Goal: Browse casually: Explore the website without a specific task or goal

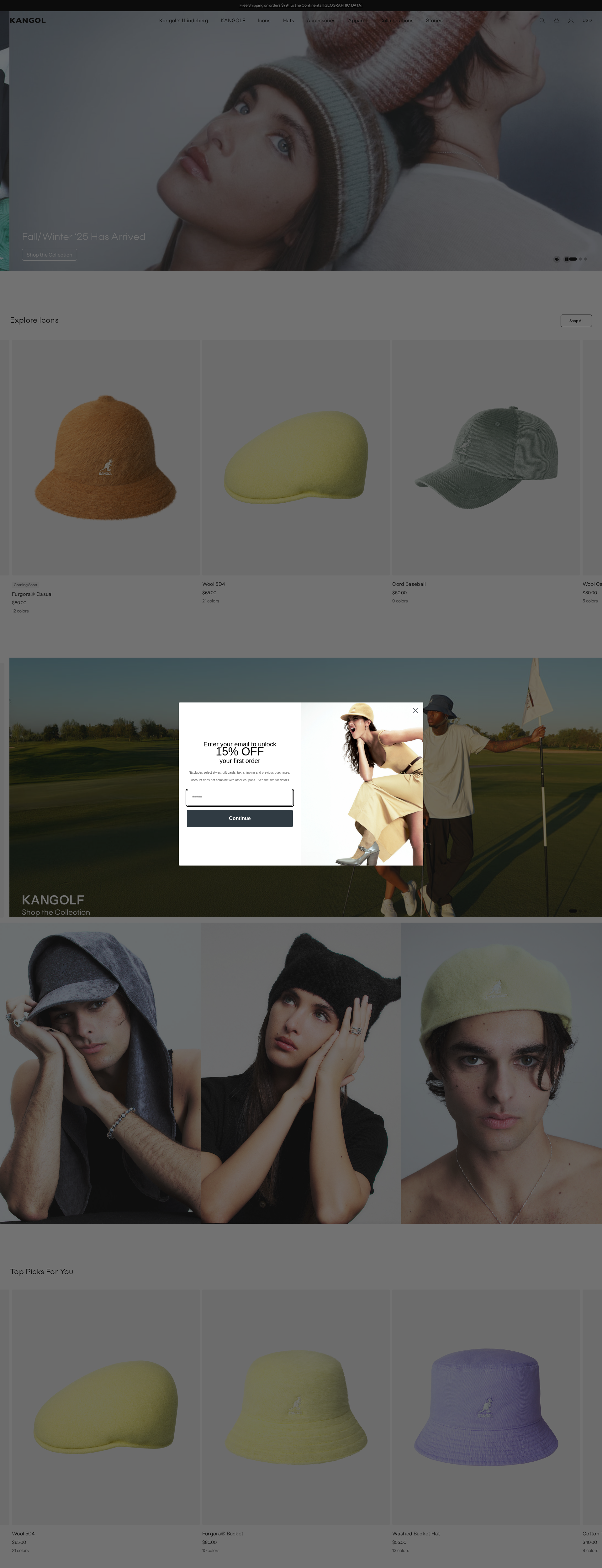
scroll to position [0, 129]
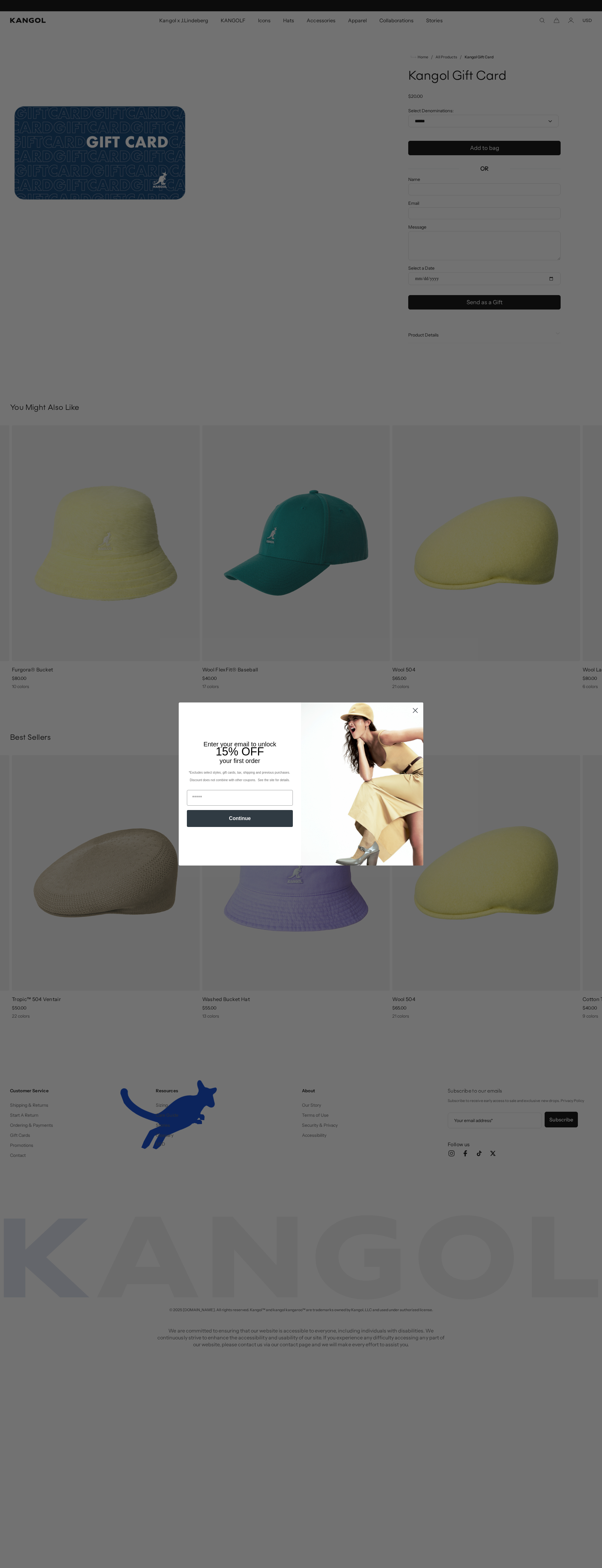
scroll to position [0, 129]
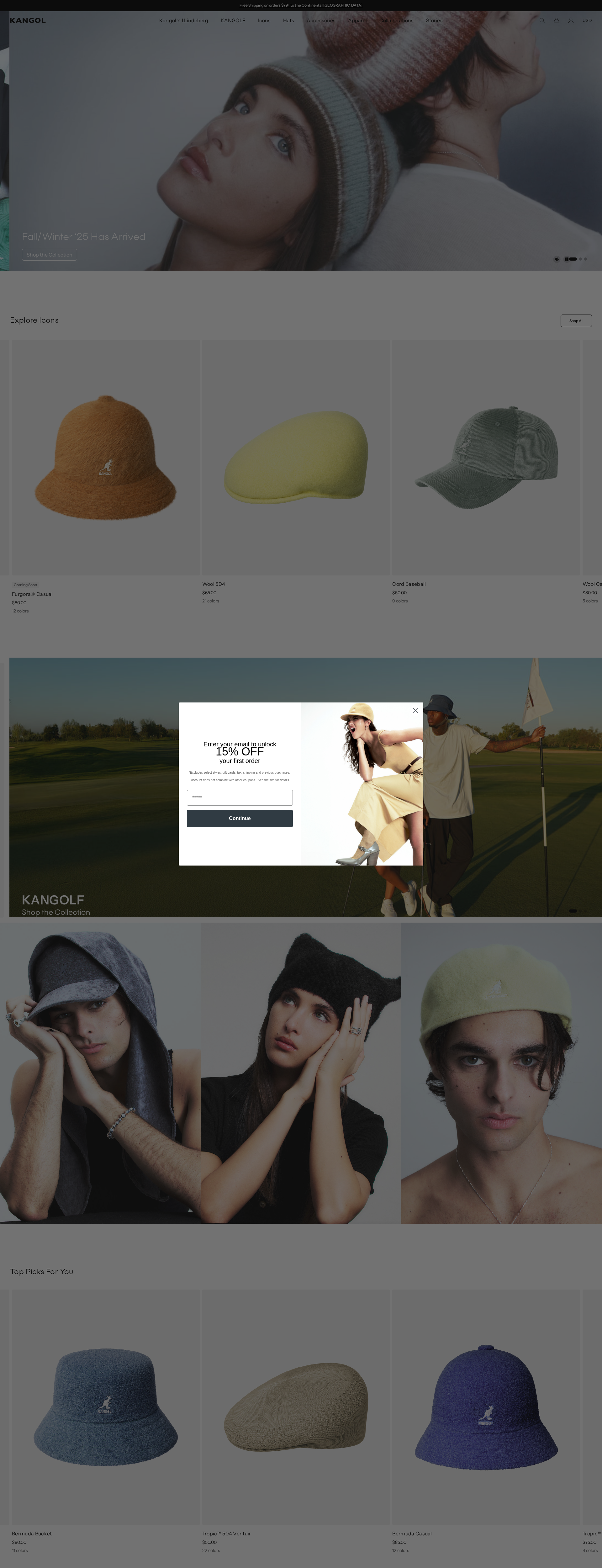
scroll to position [0, 129]
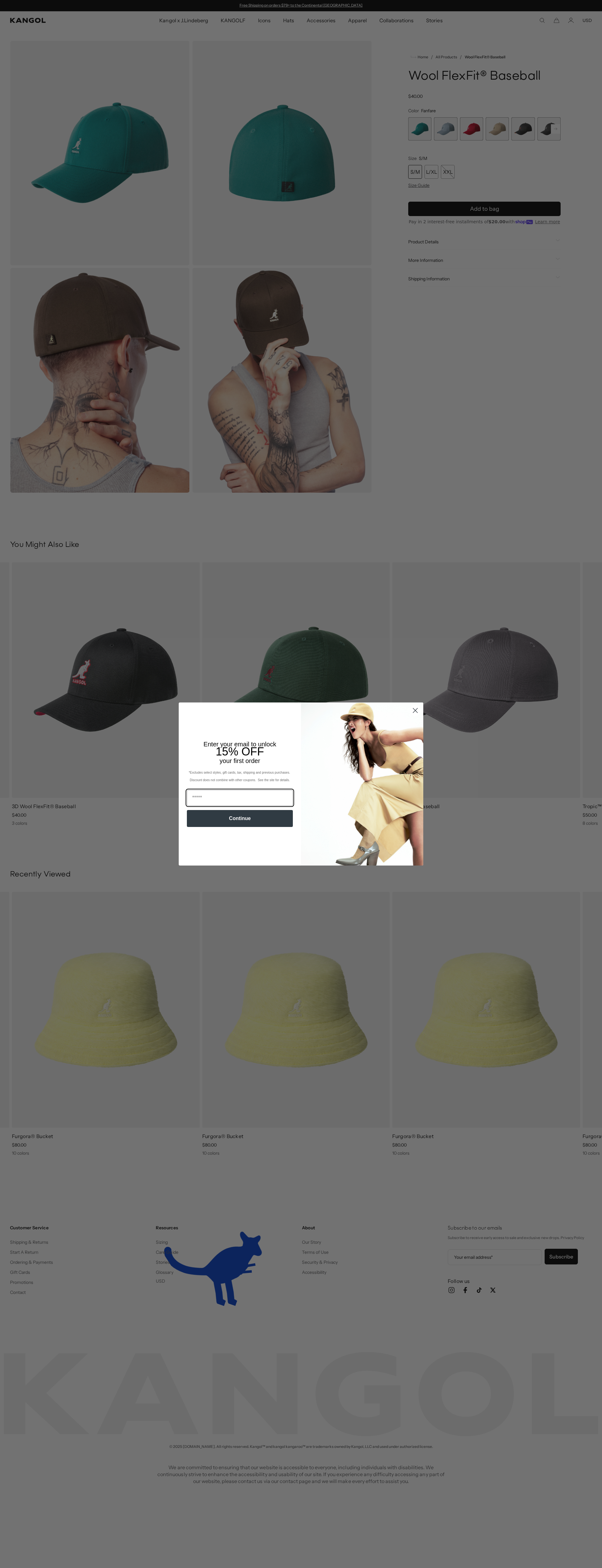
scroll to position [0, 129]
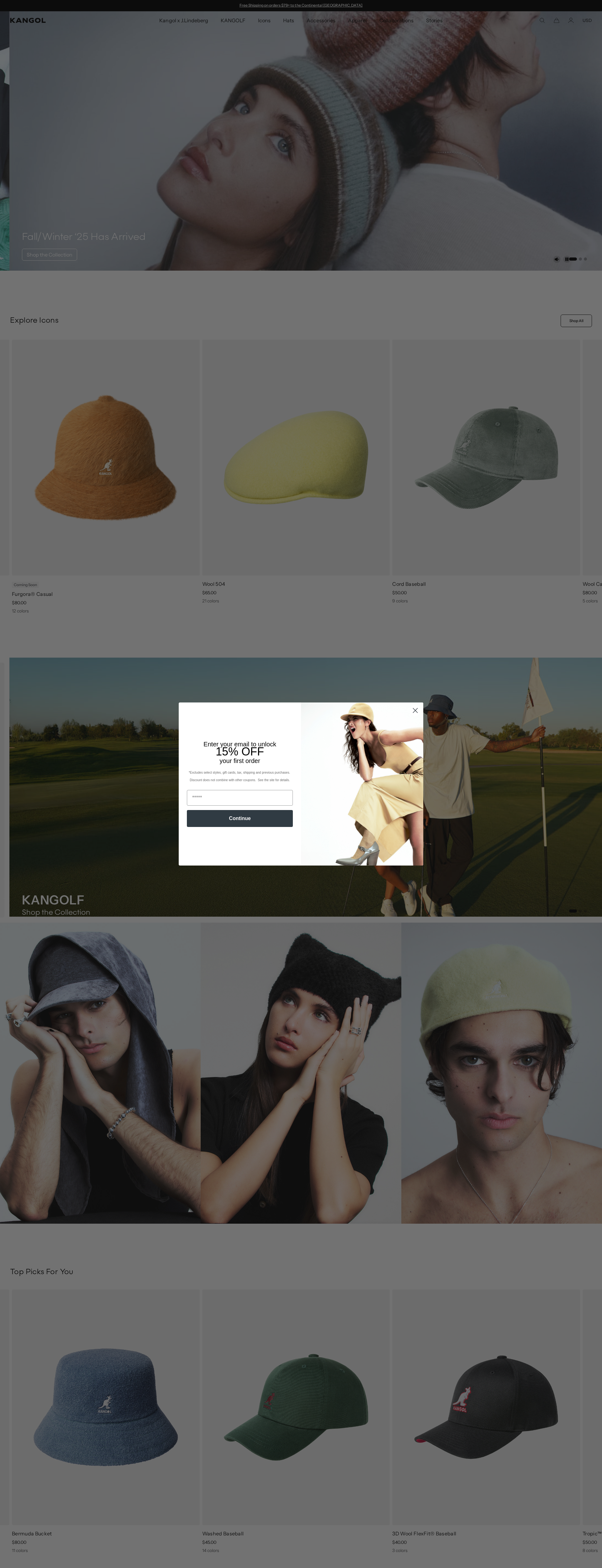
scroll to position [0, 129]
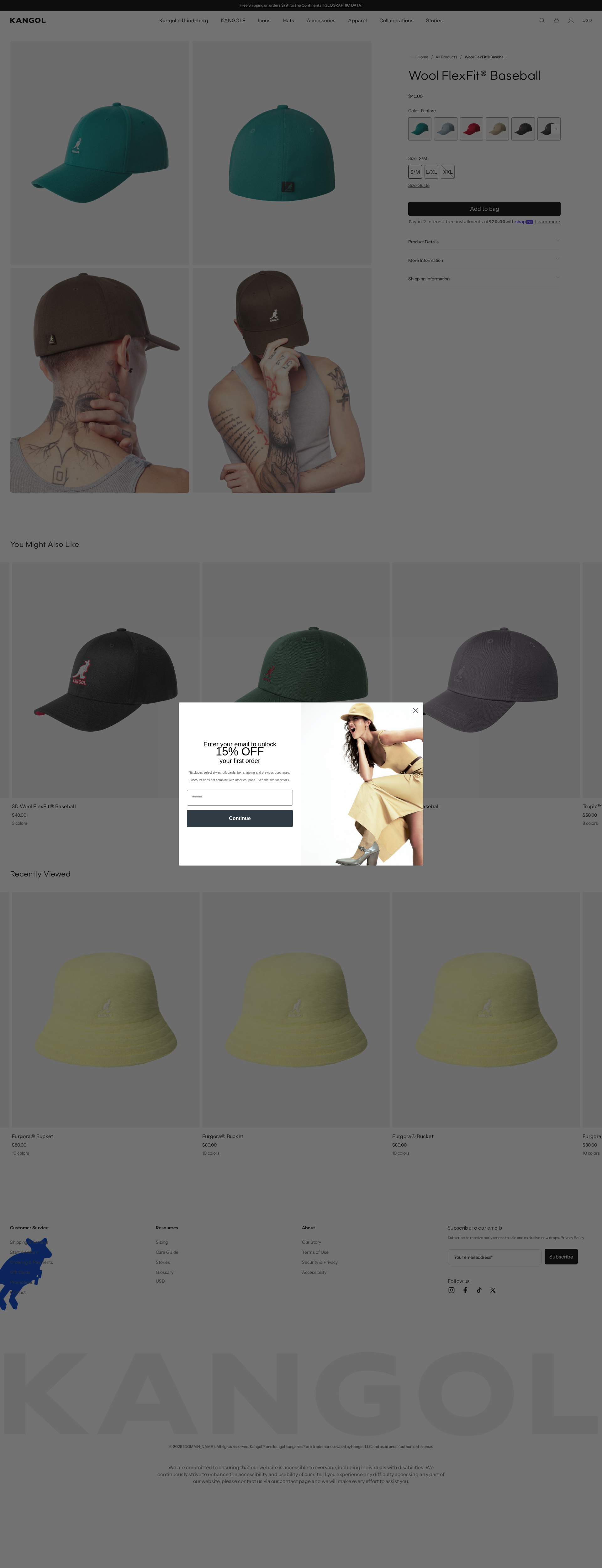
scroll to position [0, 129]
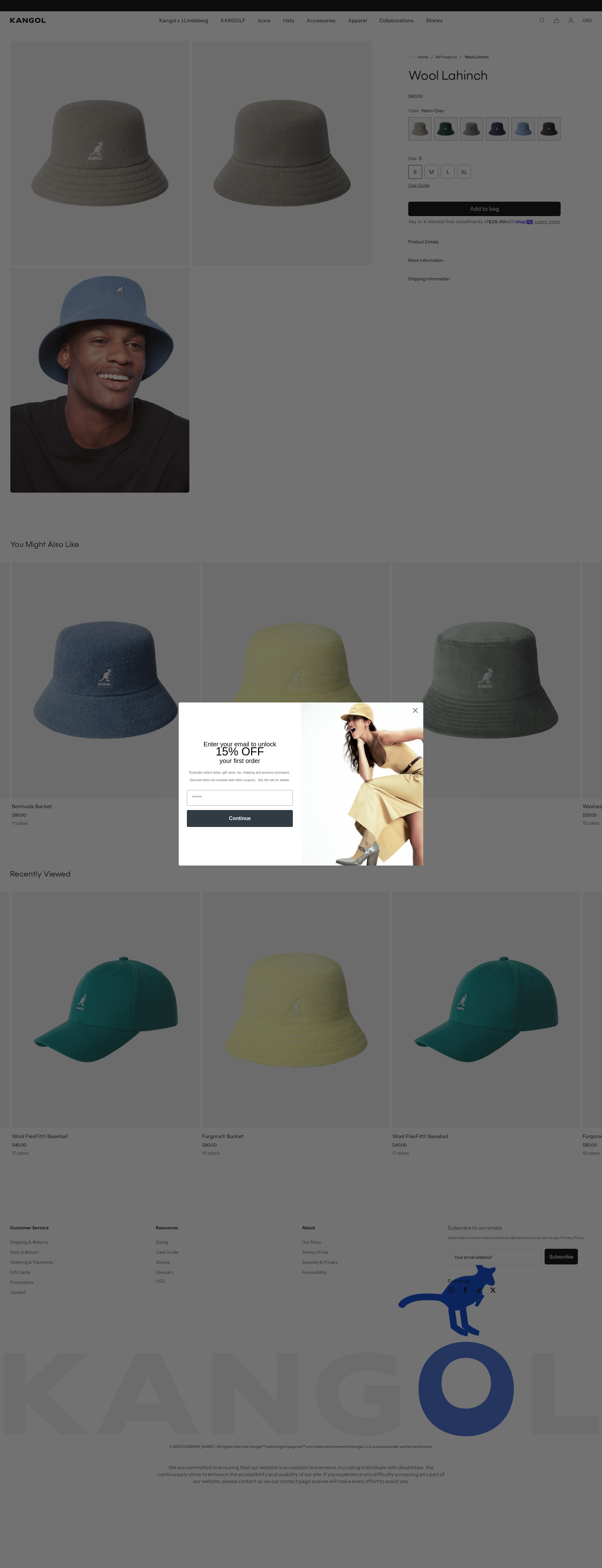
scroll to position [0, 129]
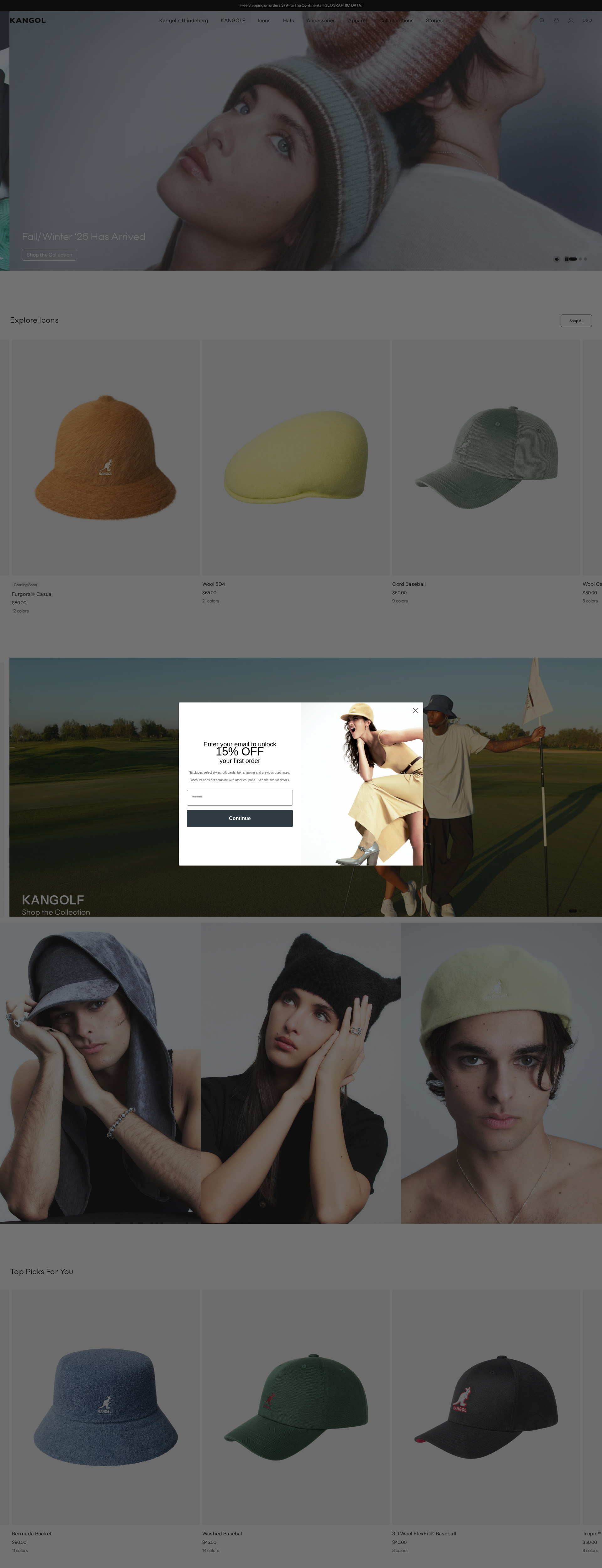
scroll to position [0, 129]
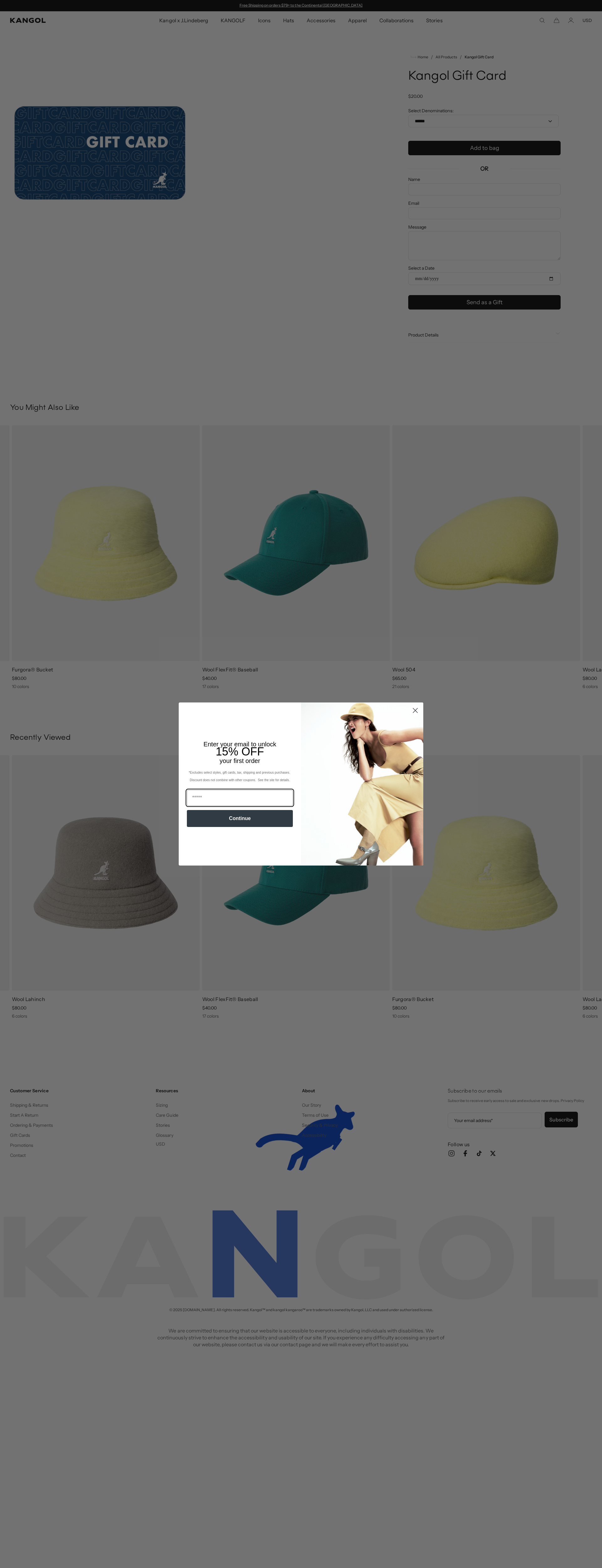
scroll to position [0, 129]
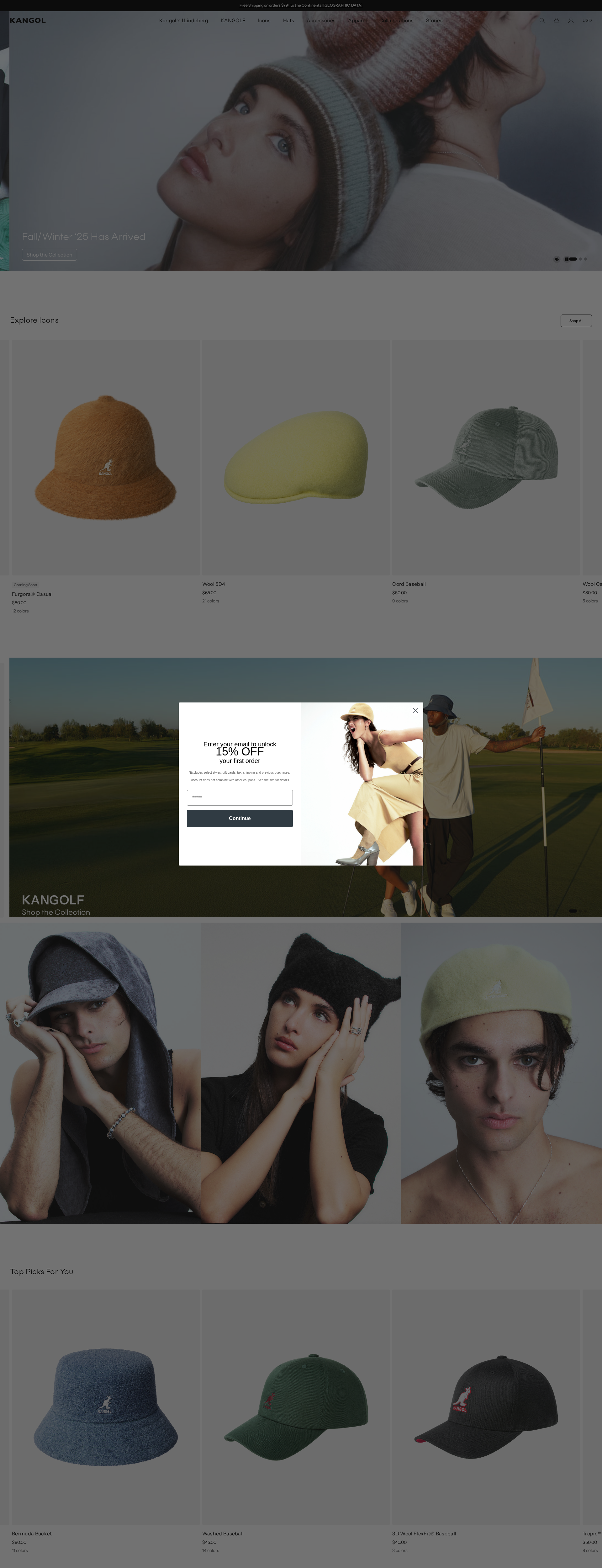
scroll to position [0, 129]
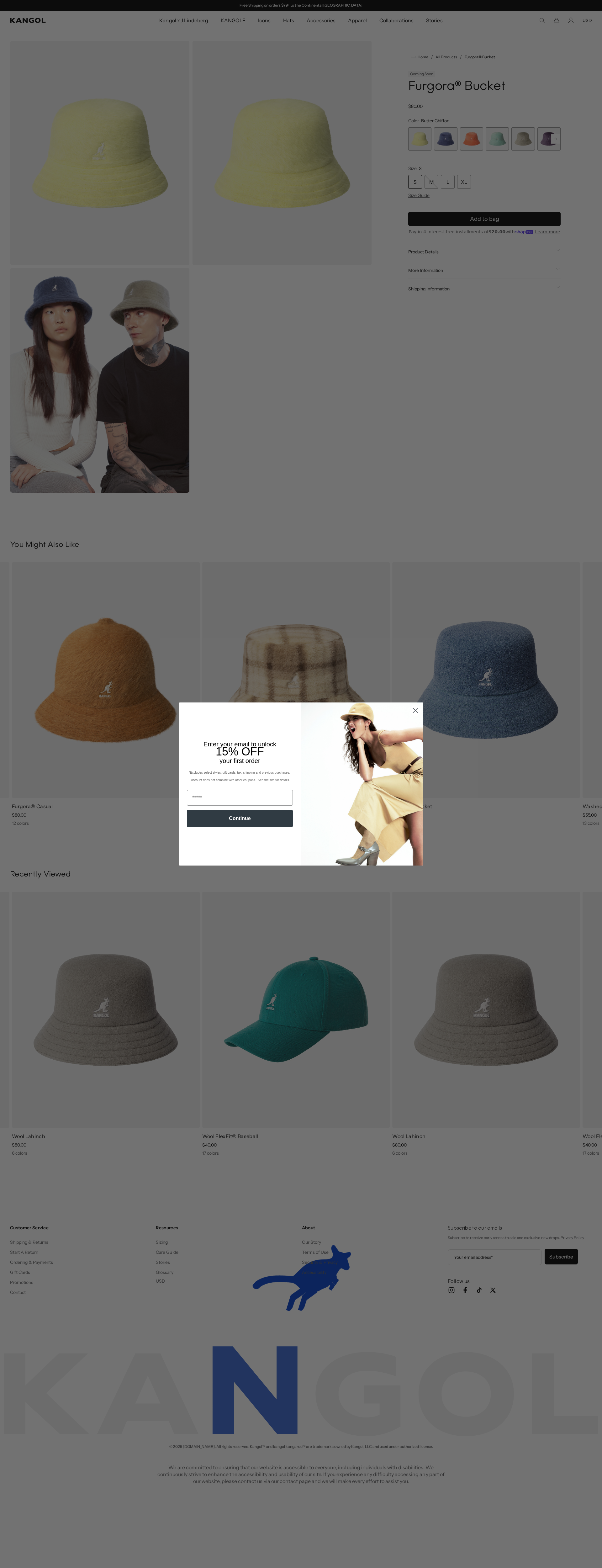
scroll to position [0, 129]
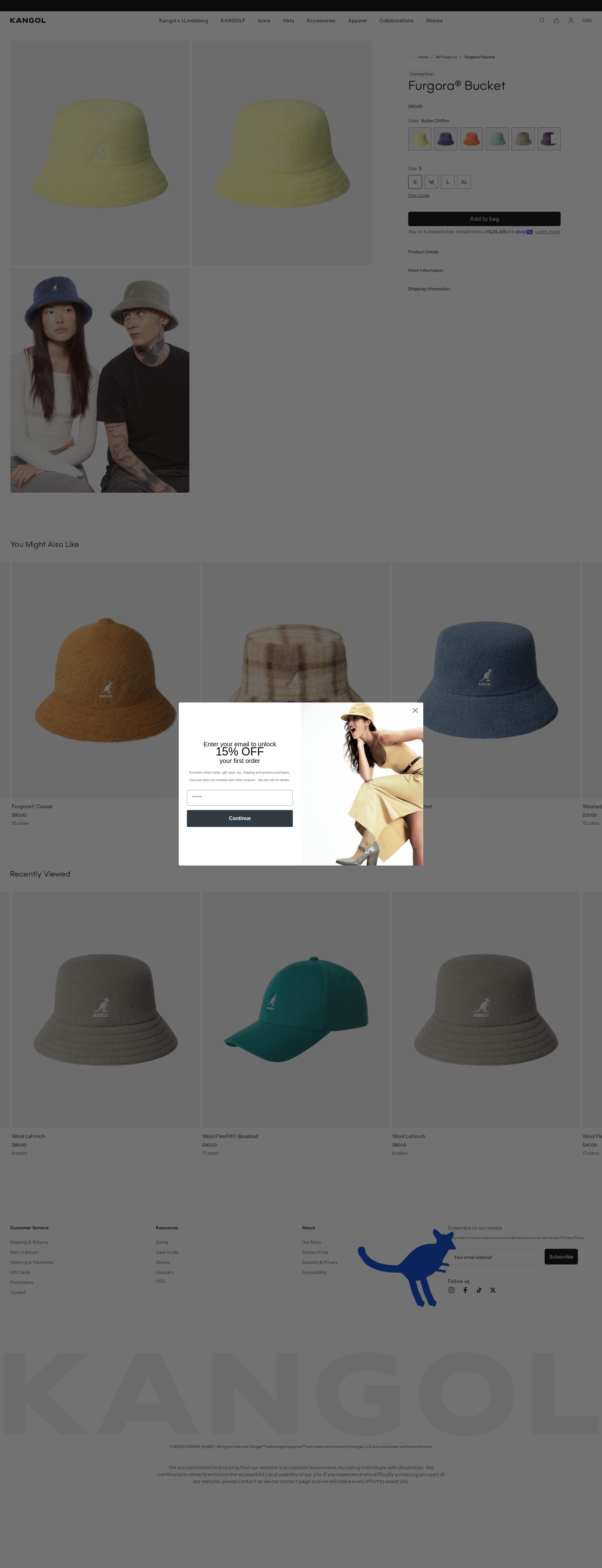
scroll to position [0, 129]
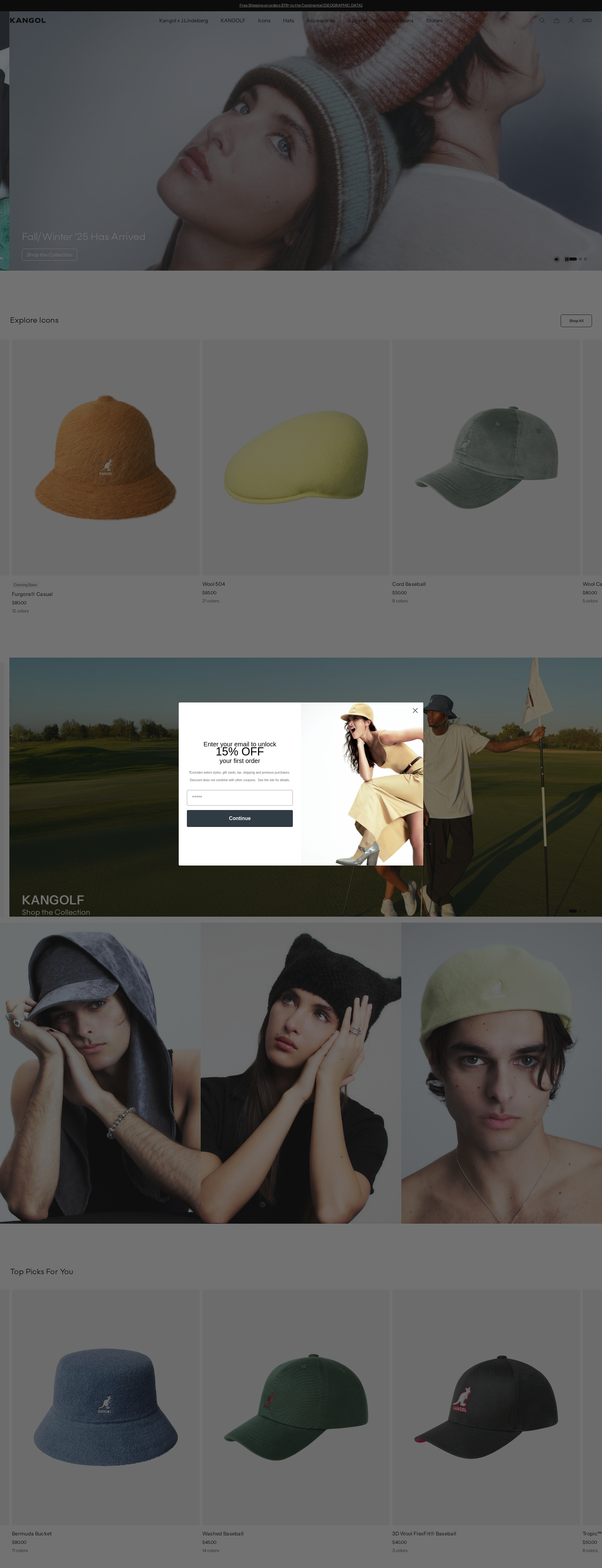
scroll to position [0, 129]
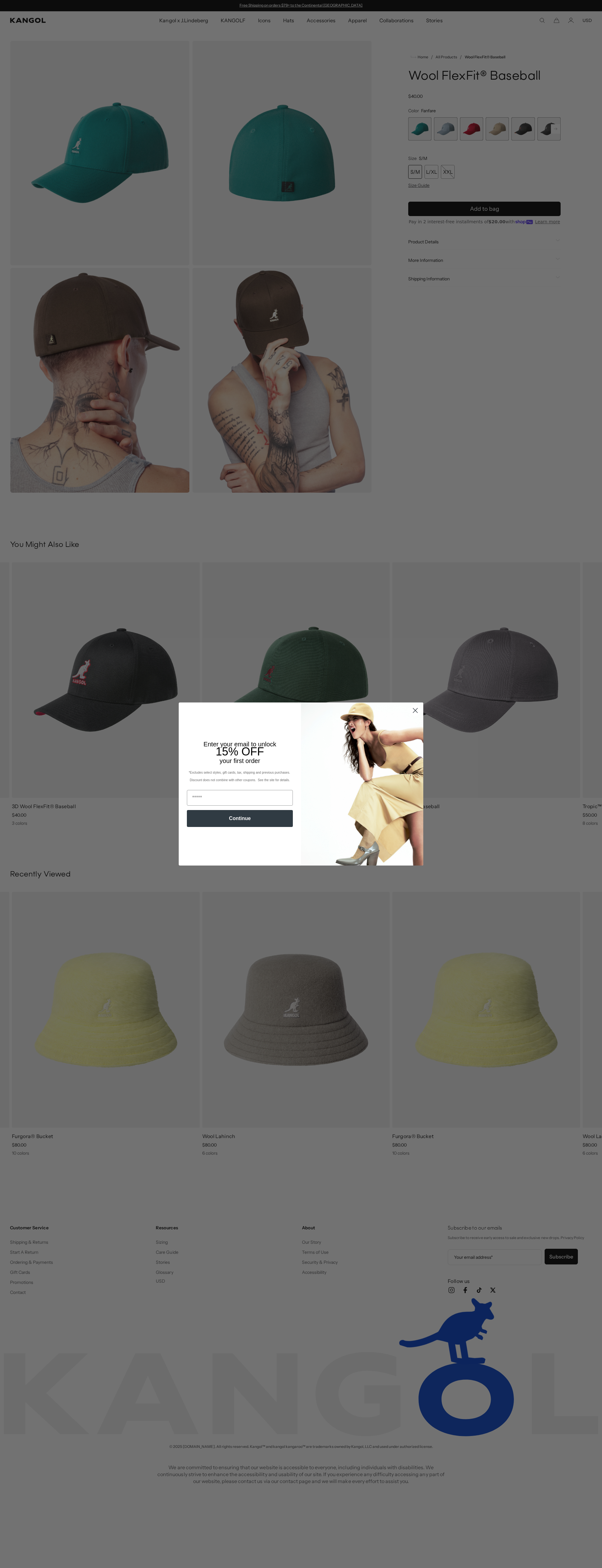
scroll to position [0, 129]
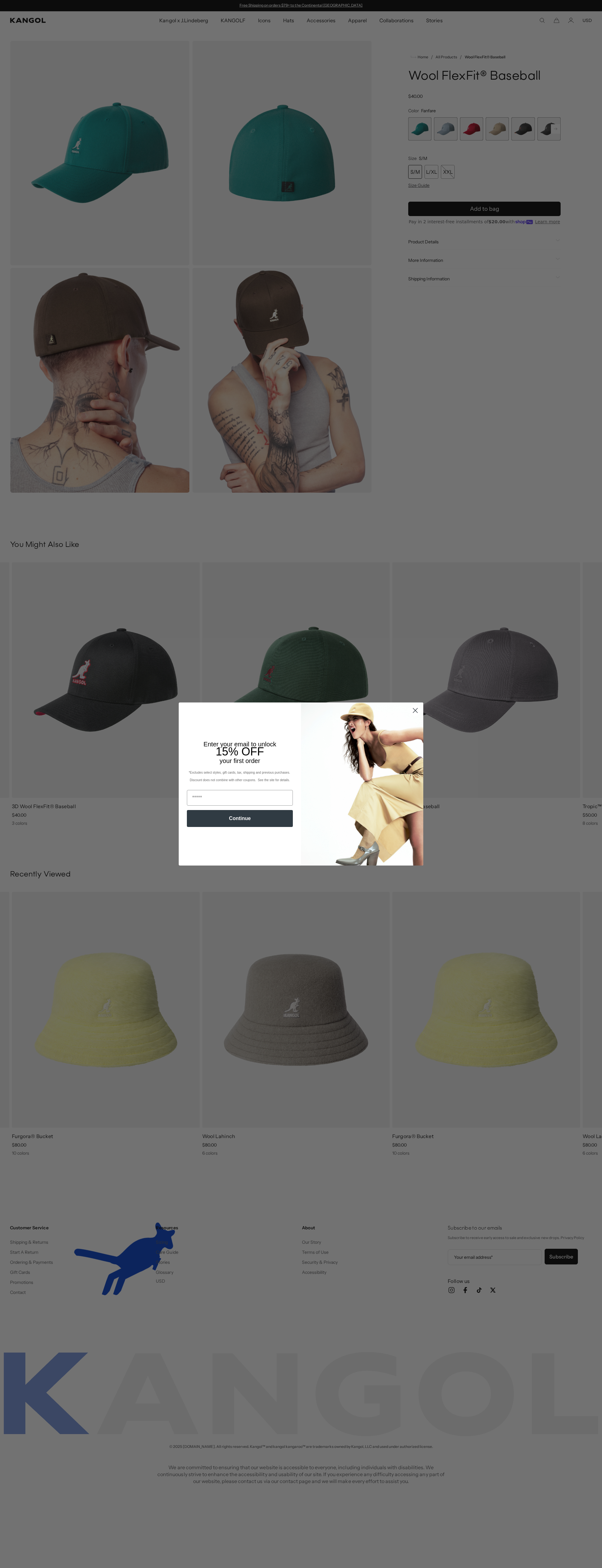
scroll to position [0, 129]
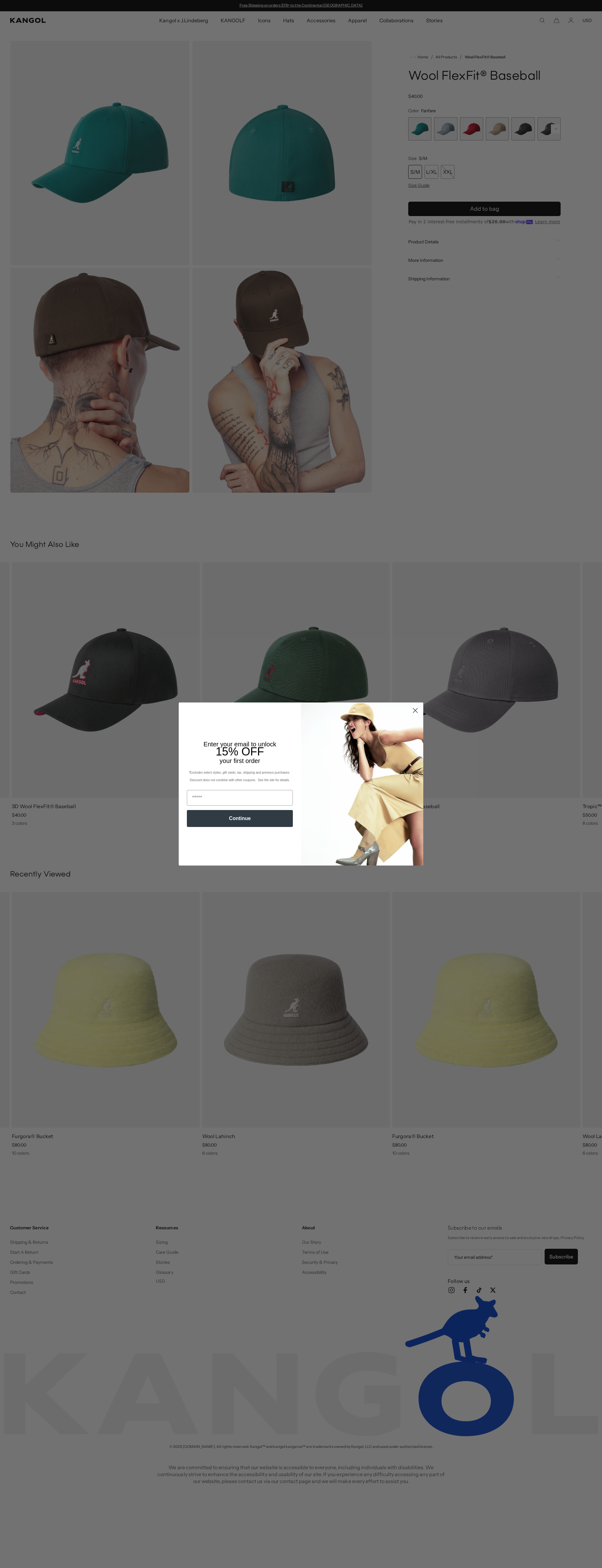
scroll to position [0, 129]
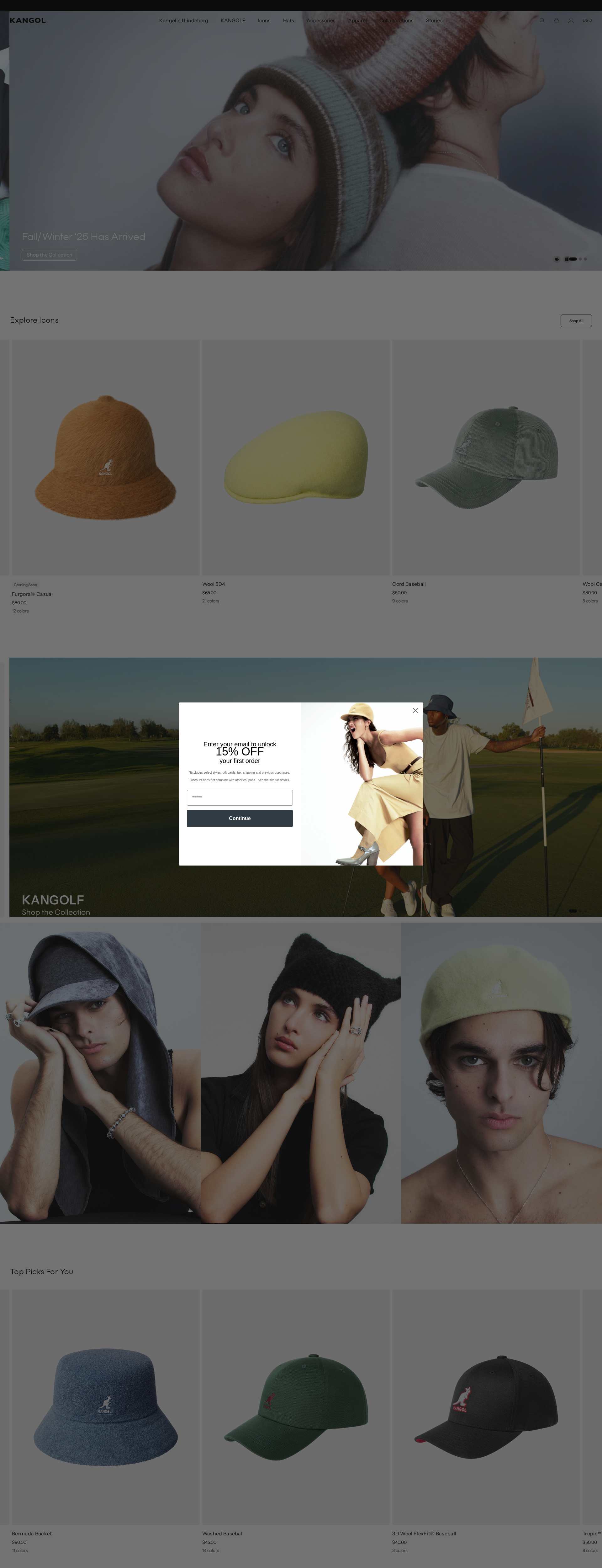
scroll to position [0, 129]
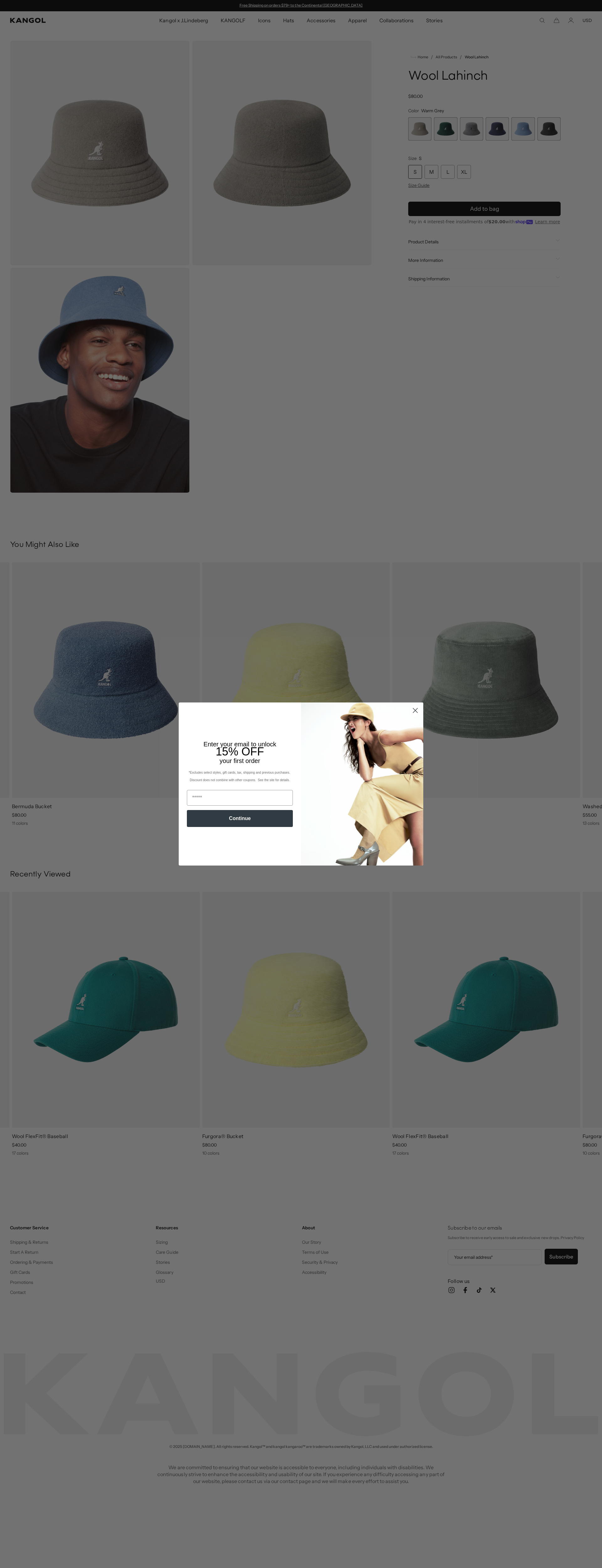
scroll to position [0, 129]
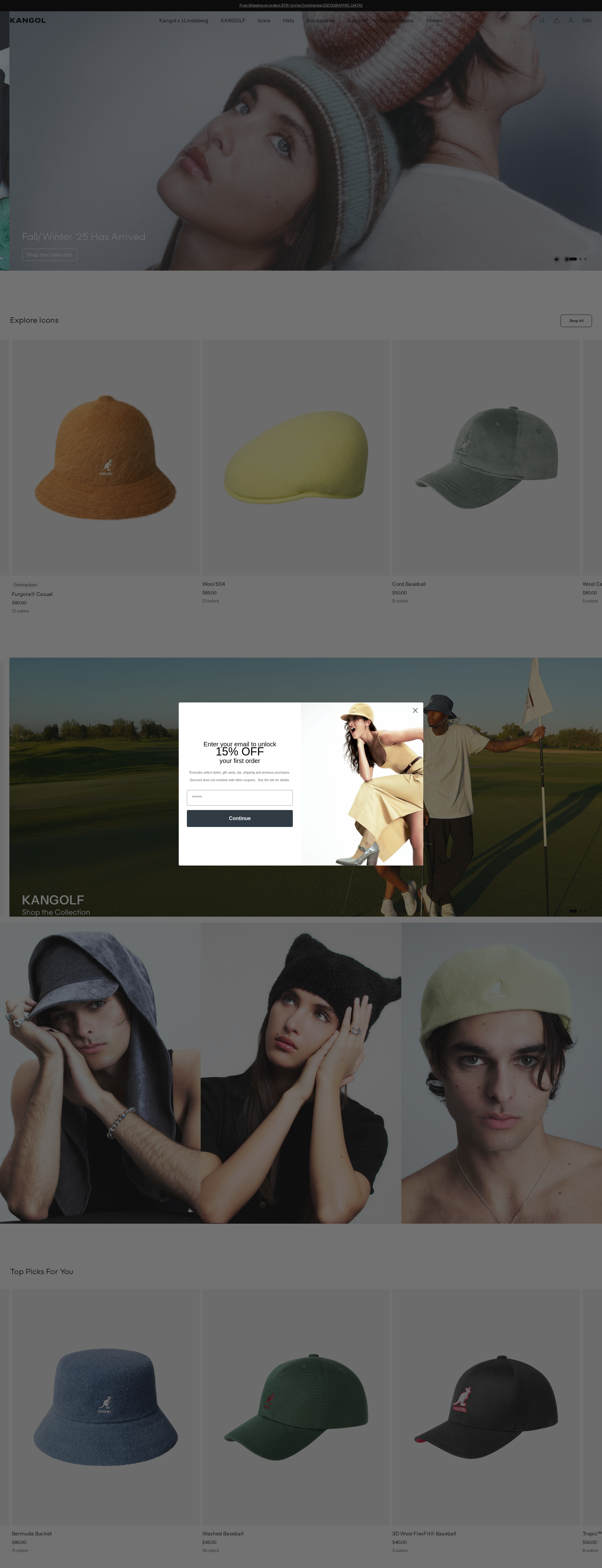
scroll to position [0, 129]
